Goal: Task Accomplishment & Management: Use online tool/utility

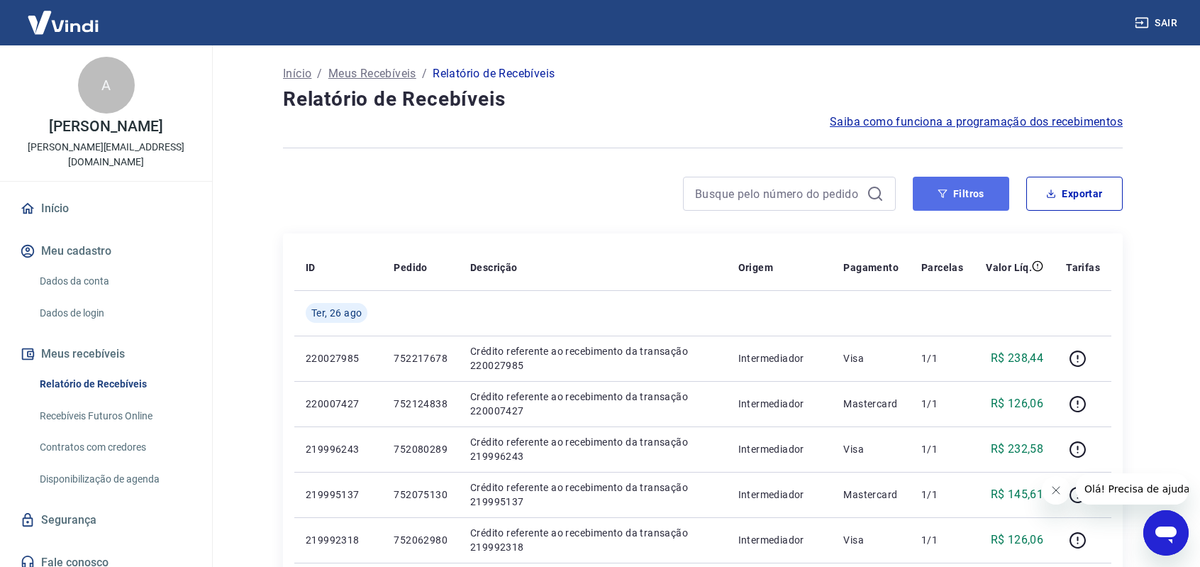
click at [968, 192] on button "Filtros" at bounding box center [961, 194] width 96 height 34
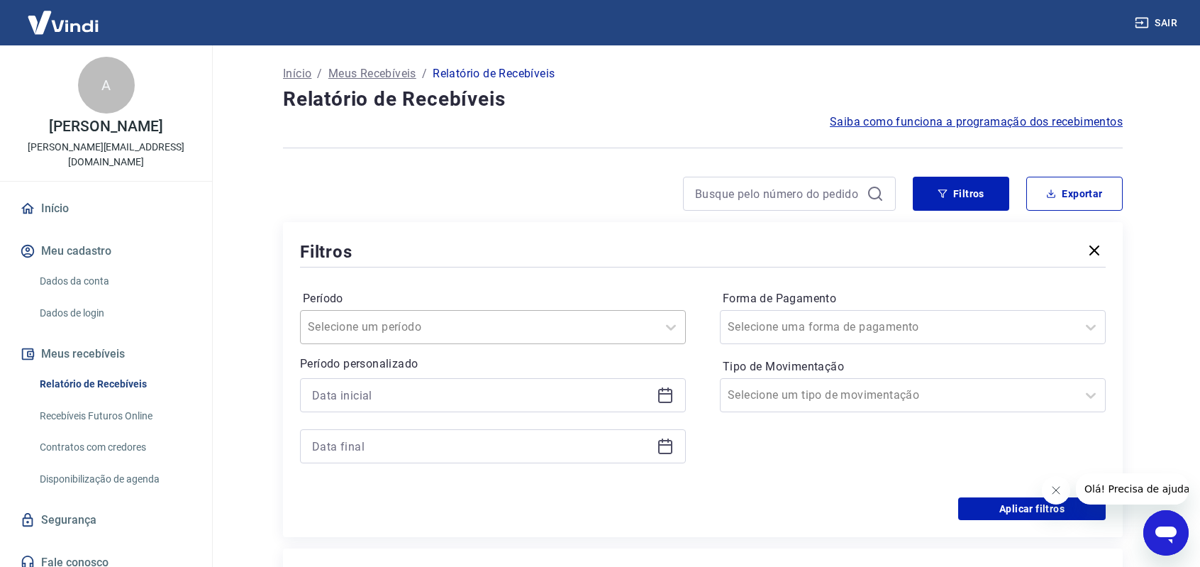
click at [574, 321] on div at bounding box center [479, 327] width 342 height 20
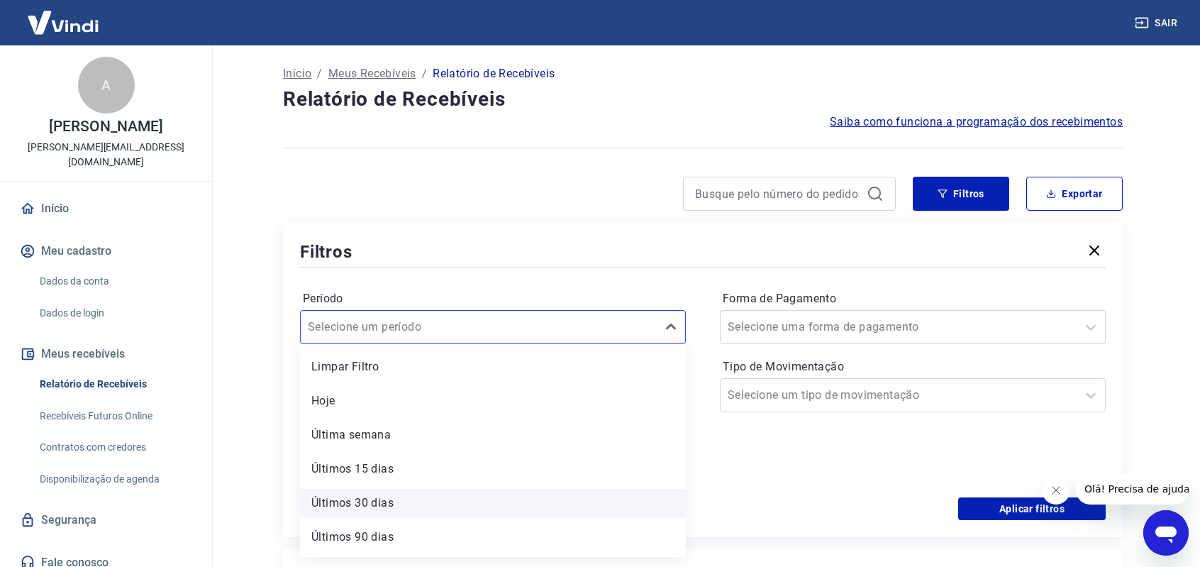
click at [369, 507] on div "Últimos 30 dias" at bounding box center [493, 503] width 386 height 28
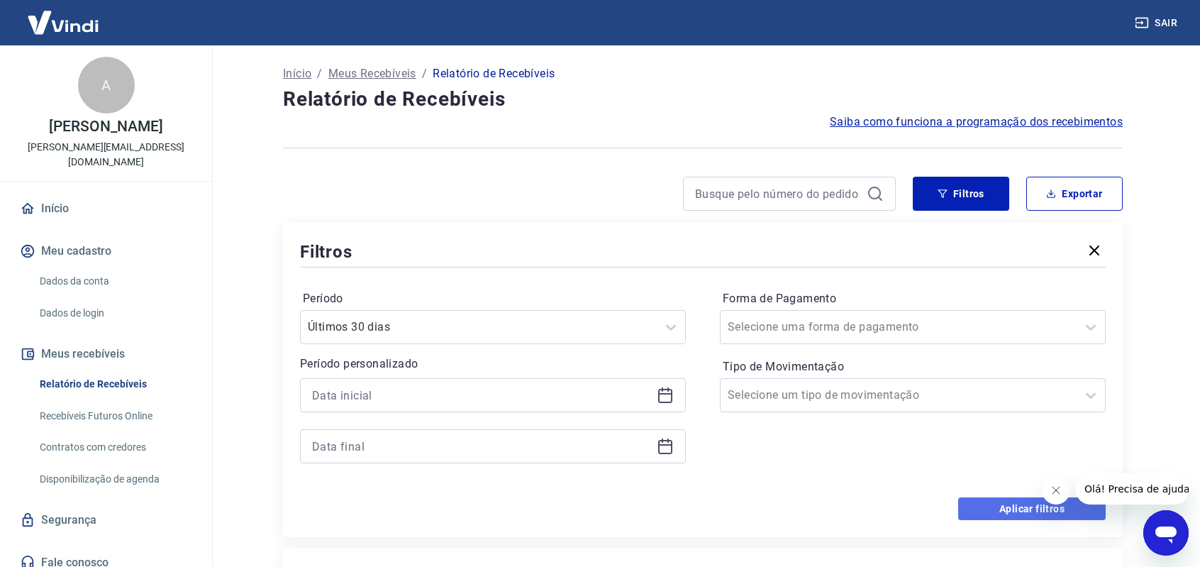
click at [1016, 505] on button "Aplicar filtros" at bounding box center [1032, 508] width 148 height 23
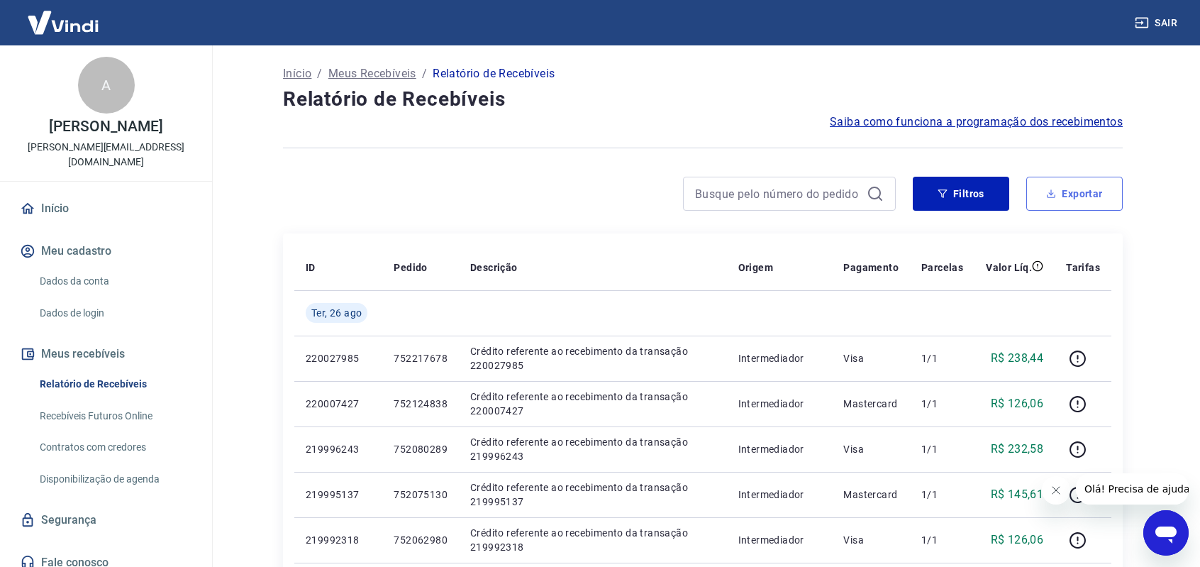
click at [1071, 188] on button "Exportar" at bounding box center [1075, 194] width 96 height 34
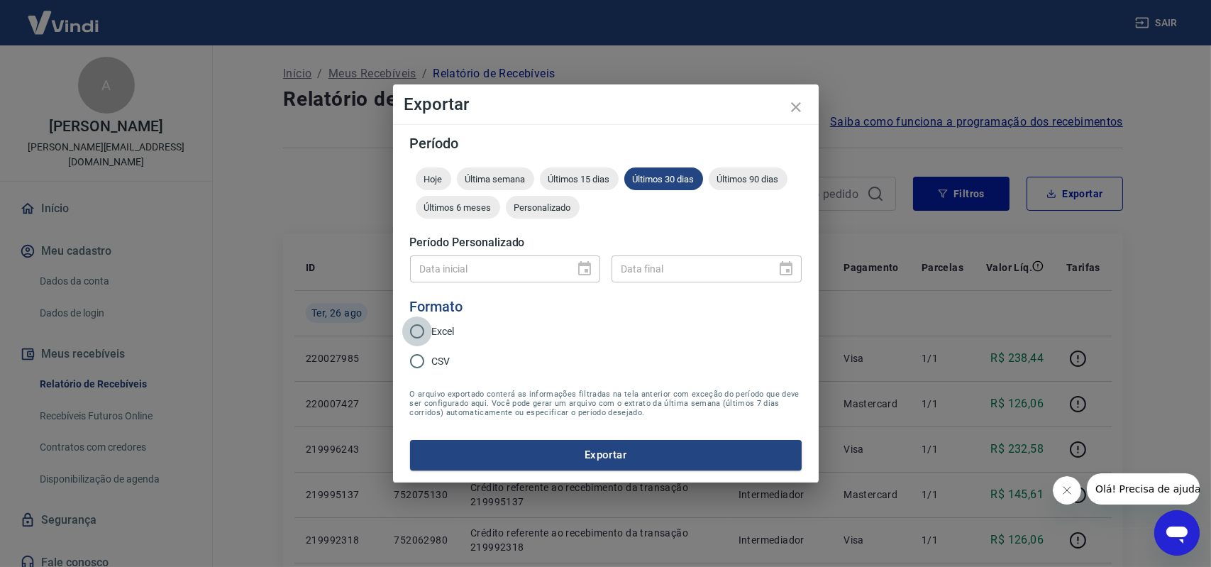
click at [421, 326] on input "Excel" at bounding box center [417, 331] width 30 height 30
radio input "true"
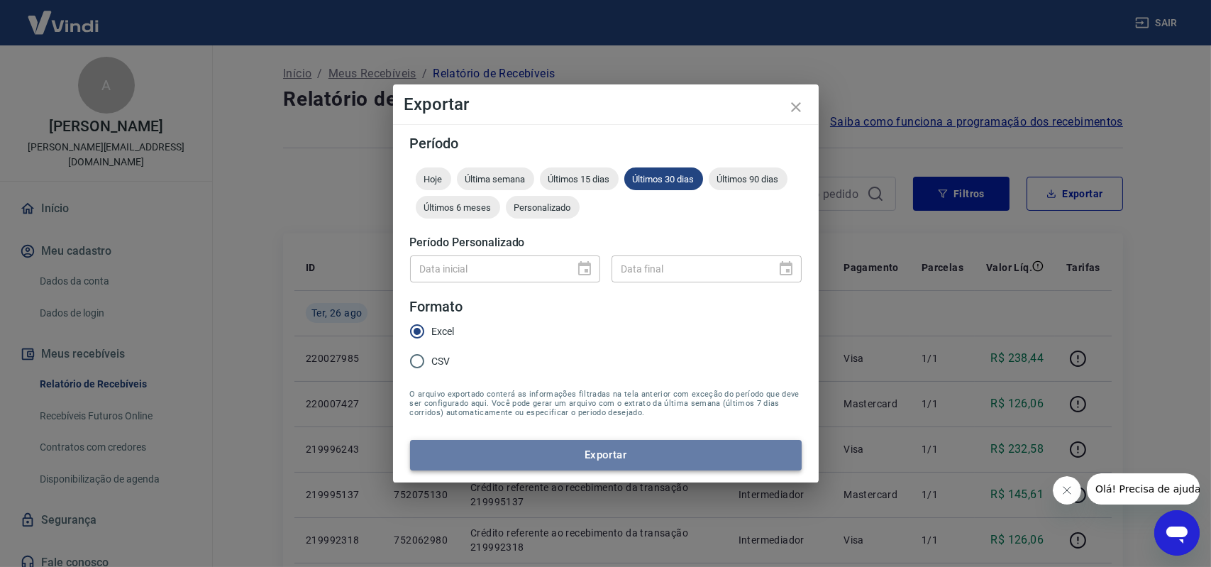
click at [634, 450] on button "Exportar" at bounding box center [606, 455] width 392 height 30
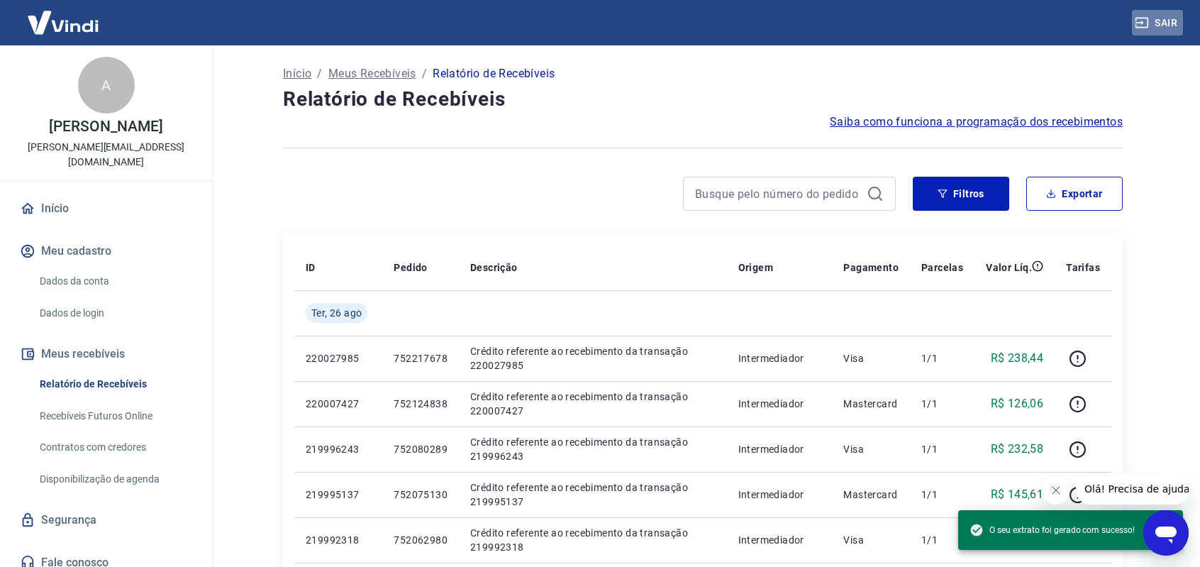
click at [1162, 20] on button "Sair" at bounding box center [1157, 23] width 51 height 26
